Goal: Check status

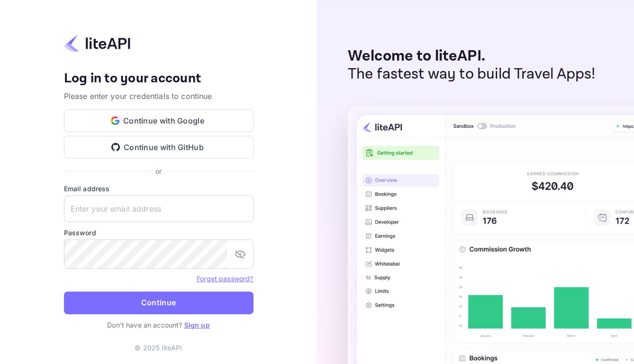
type input "[EMAIL_ADDRESS][DOMAIN_NAME]"
click at [180, 312] on button "Continue" at bounding box center [159, 303] width 190 height 23
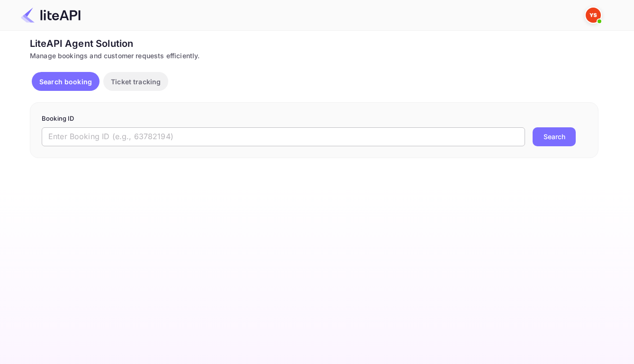
click at [196, 140] on input "text" at bounding box center [283, 136] width 483 height 19
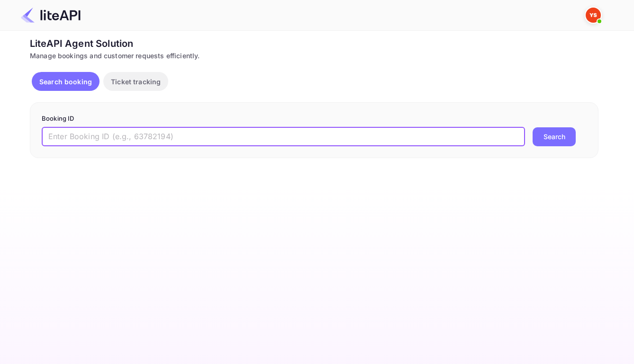
paste input "8893993"
type input "8893993"
click at [548, 137] on button "Search" at bounding box center [554, 136] width 43 height 19
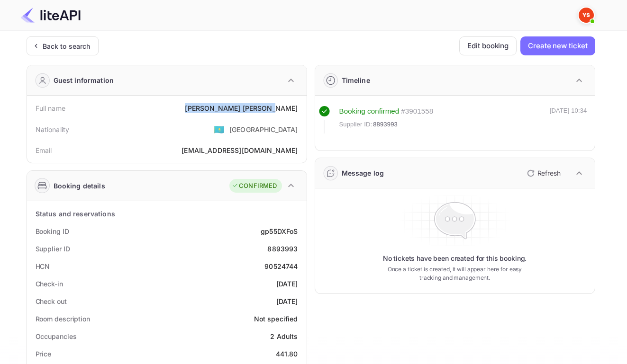
drag, startPoint x: 242, startPoint y: 109, endPoint x: 297, endPoint y: 115, distance: 55.3
click at [297, 115] on div "Full name Nikolai Zhulidov" at bounding box center [167, 109] width 272 height 18
copy div "Nikolai Zhulidov"
drag, startPoint x: 255, startPoint y: 234, endPoint x: 300, endPoint y: 240, distance: 45.0
click at [300, 240] on div "Booking ID gp55DXFoS" at bounding box center [167, 232] width 272 height 18
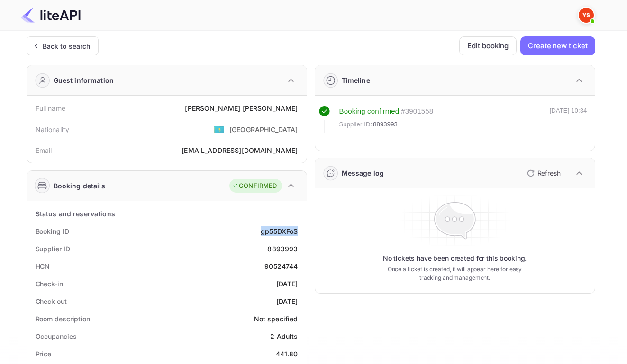
copy div "gp55DXFoS"
drag, startPoint x: 264, startPoint y: 255, endPoint x: 298, endPoint y: 258, distance: 34.3
click at [298, 258] on div "Supplier ID 8893993" at bounding box center [167, 249] width 272 height 18
copy div "8893993"
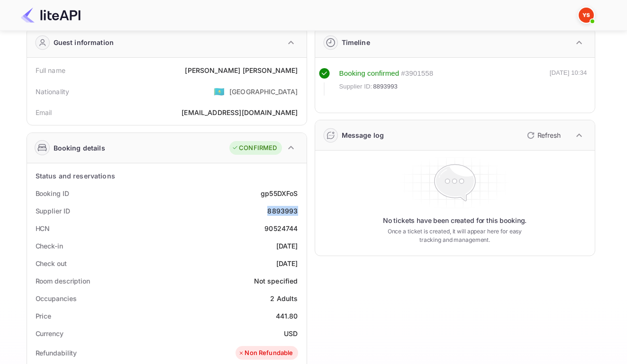
scroll to position [38, 0]
drag, startPoint x: 253, startPoint y: 250, endPoint x: 298, endPoint y: 252, distance: 45.1
click at [298, 252] on div "Check-in 2025-08-14" at bounding box center [167, 246] width 272 height 18
copy div "2025-08-14"
drag, startPoint x: 255, startPoint y: 269, endPoint x: 295, endPoint y: 272, distance: 40.4
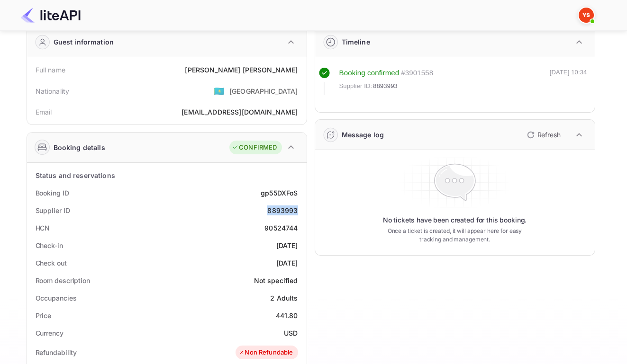
click at [295, 272] on div "Check out 2025-08-16" at bounding box center [167, 264] width 272 height 18
copy div "2025-08-16"
